Goal: Transaction & Acquisition: Purchase product/service

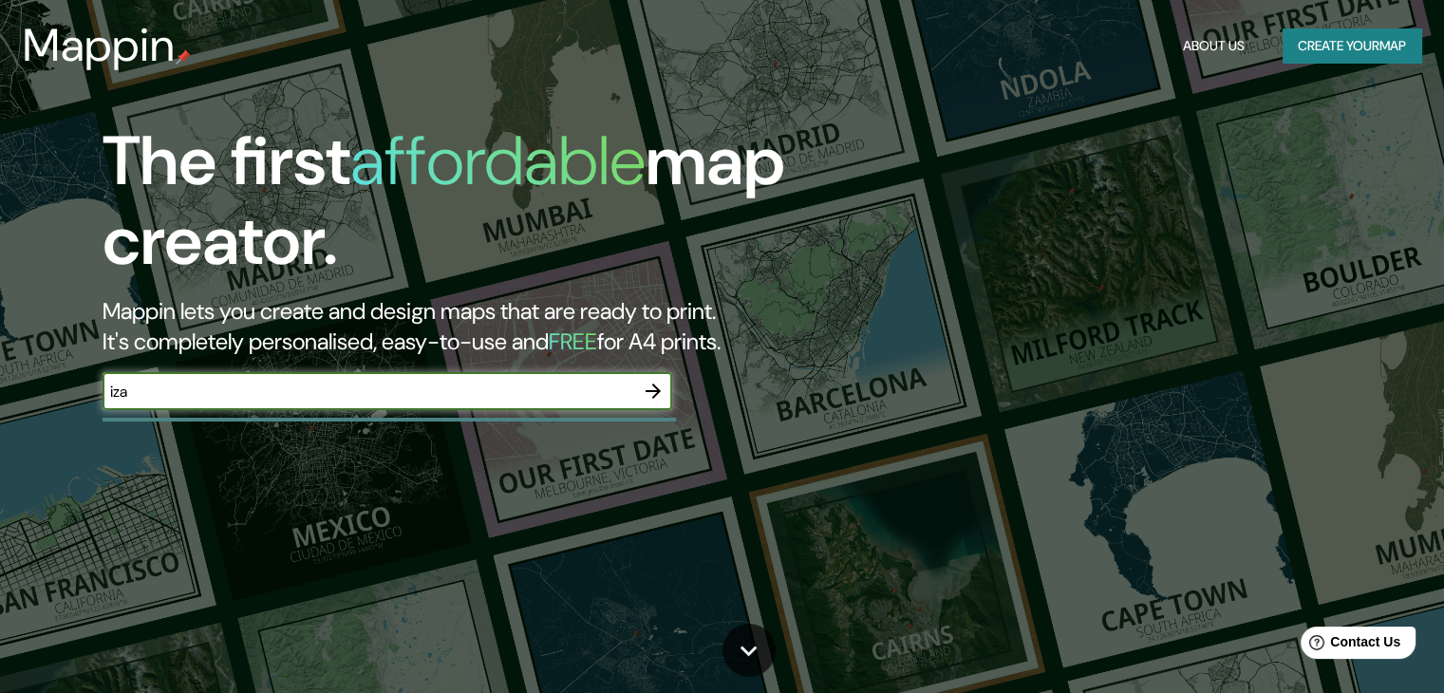
click at [437, 398] on input "iza" at bounding box center [369, 392] width 532 height 22
type input "izamal"
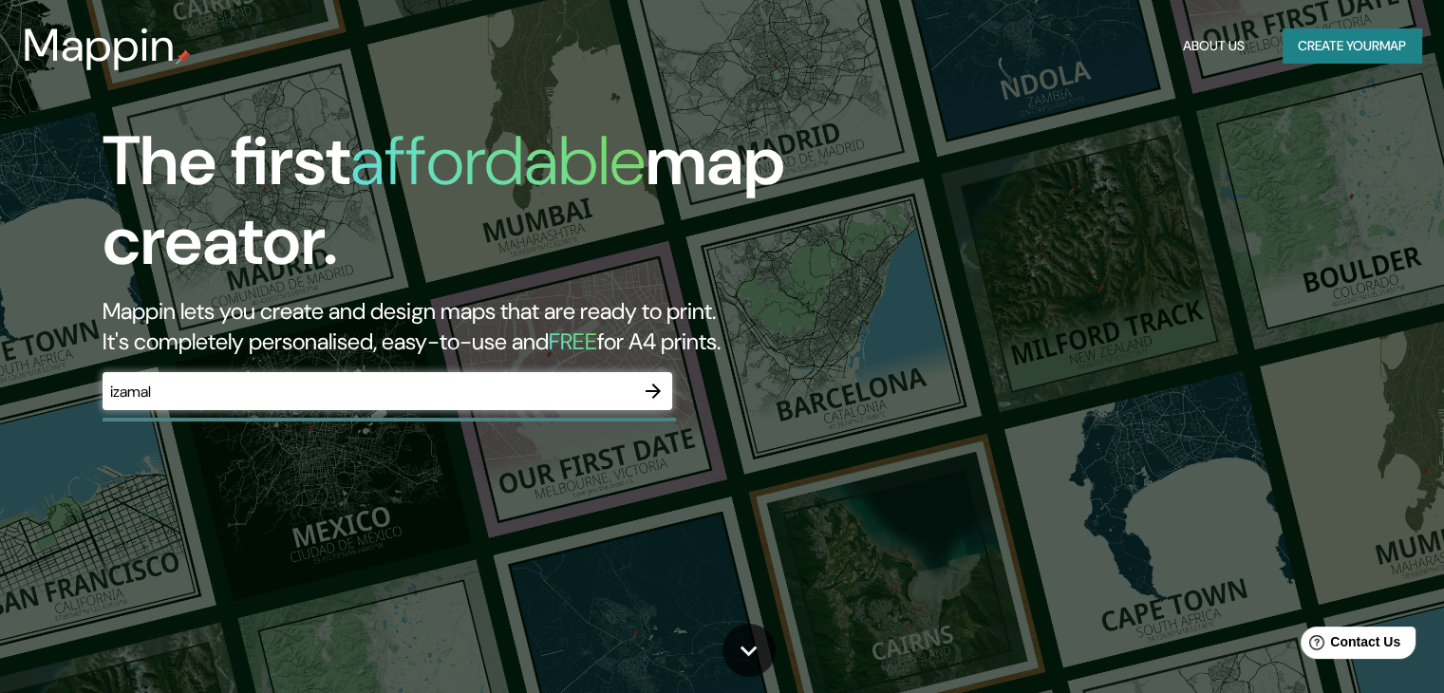
click at [642, 407] on div at bounding box center [653, 391] width 38 height 38
click at [653, 372] on button "button" at bounding box center [653, 391] width 38 height 38
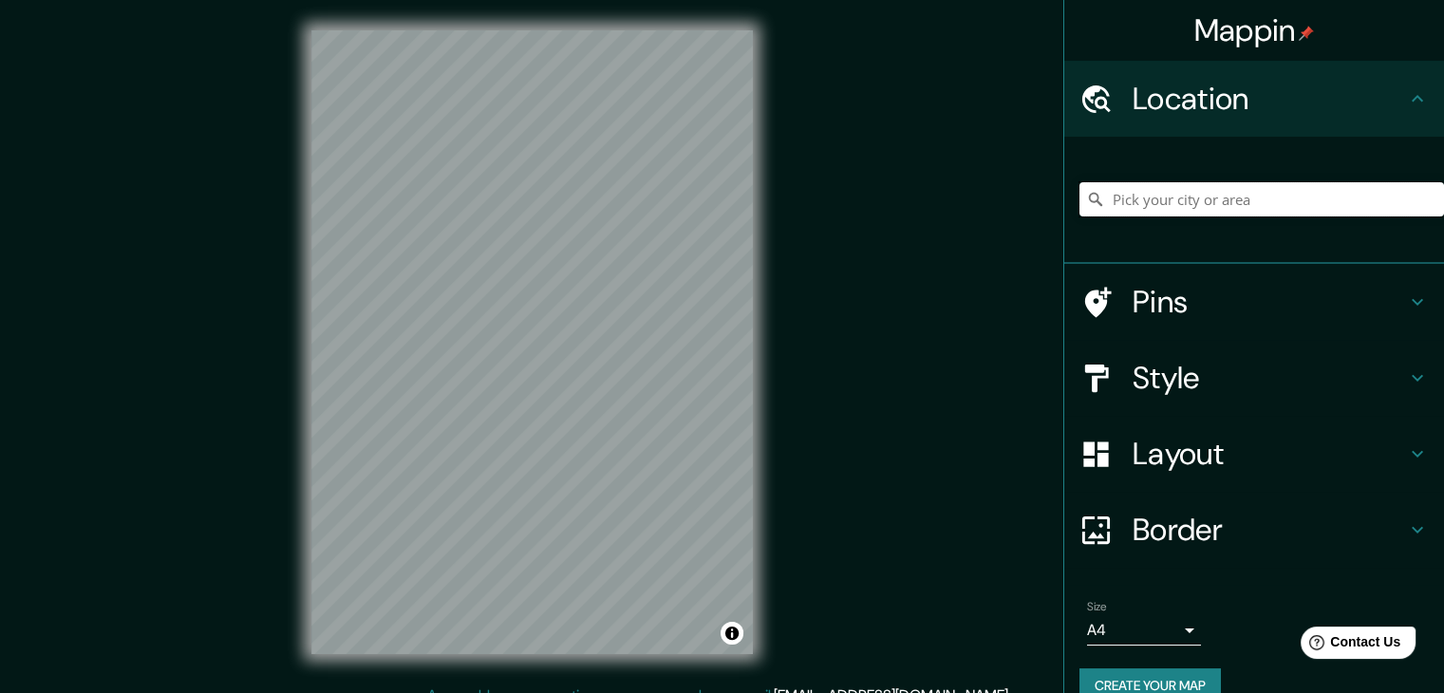
click at [1220, 215] on input "Pick your city or area" at bounding box center [1261, 199] width 364 height 34
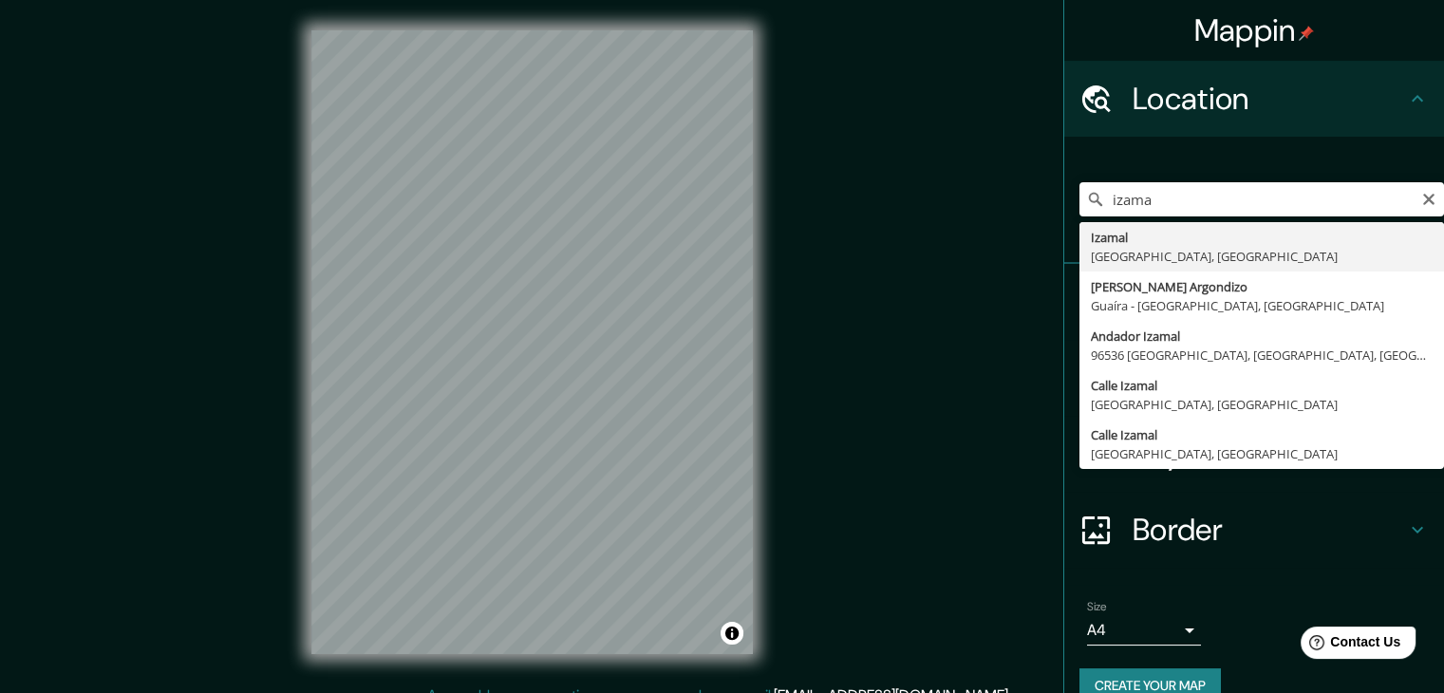
type input "Izamal, [GEOGRAPHIC_DATA], [GEOGRAPHIC_DATA]"
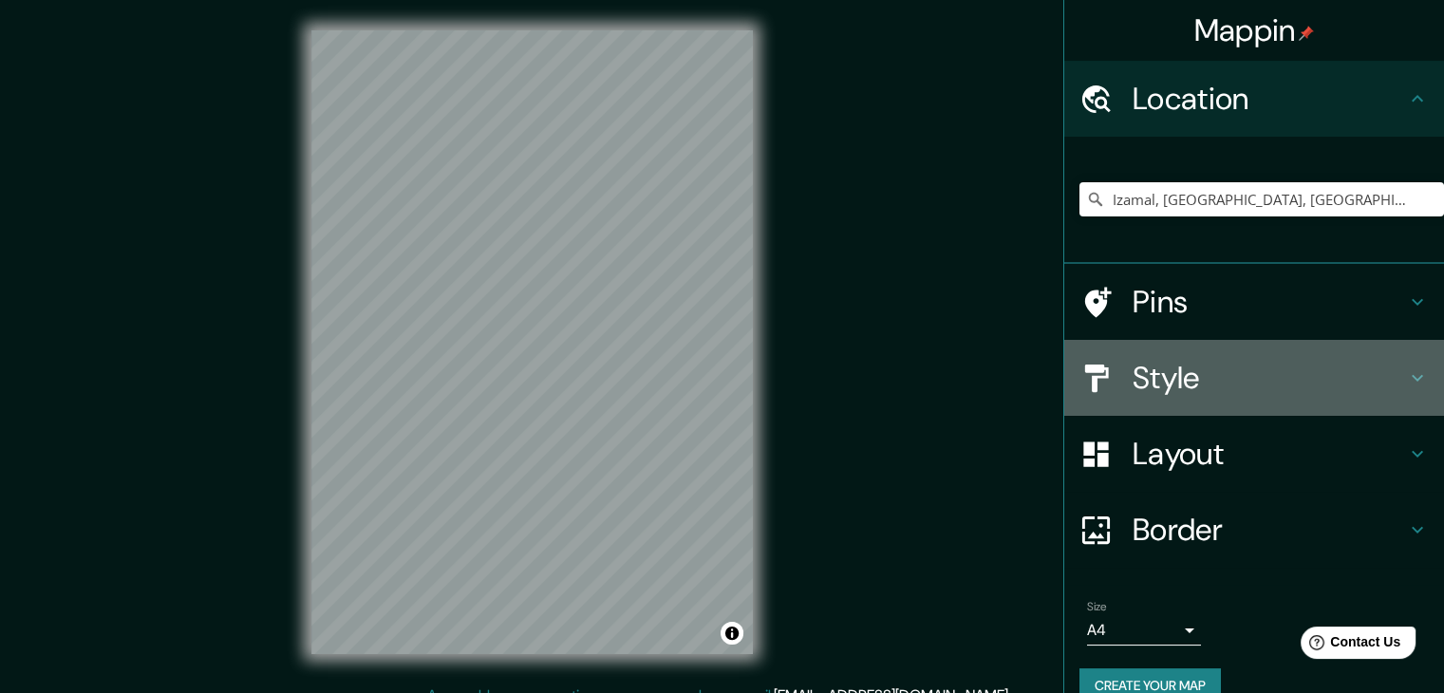
click at [1354, 370] on h4 "Style" at bounding box center [1268, 378] width 273 height 38
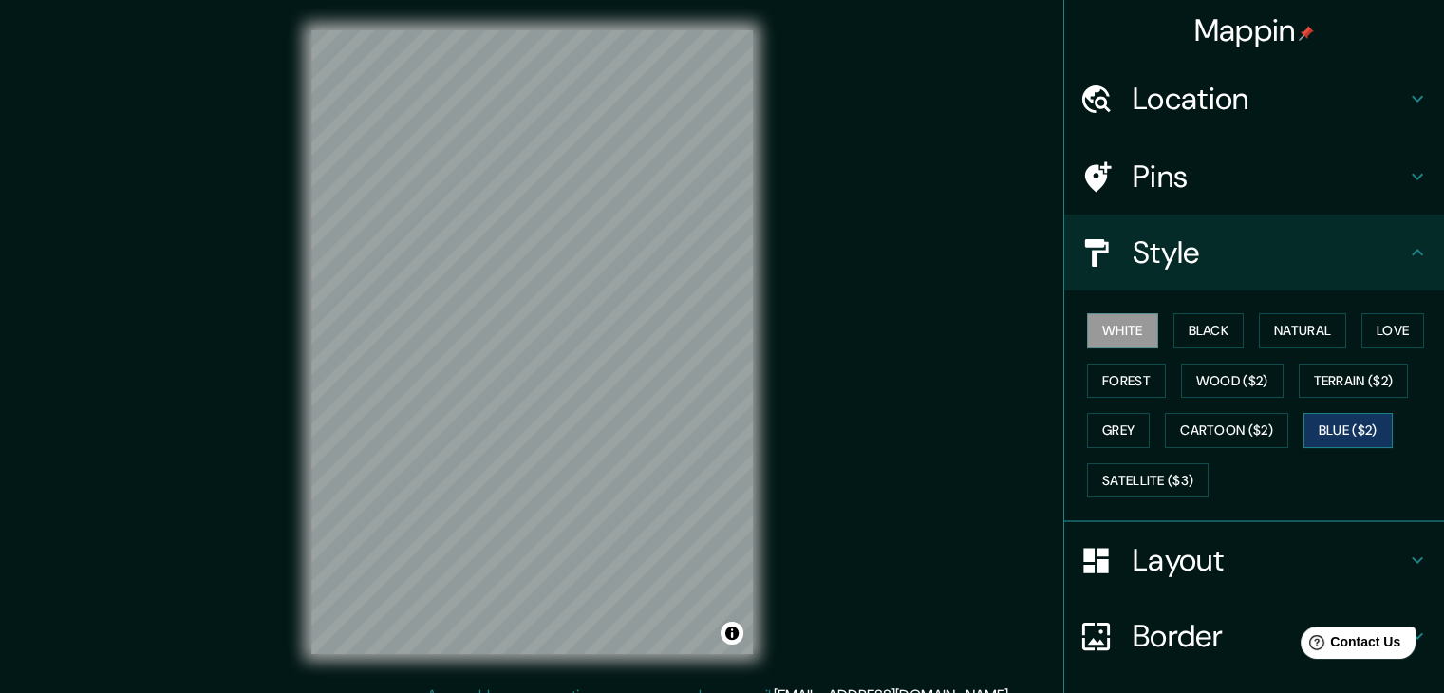
click at [1355, 423] on button "Blue ($2)" at bounding box center [1347, 430] width 89 height 35
